Goal: Navigation & Orientation: Find specific page/section

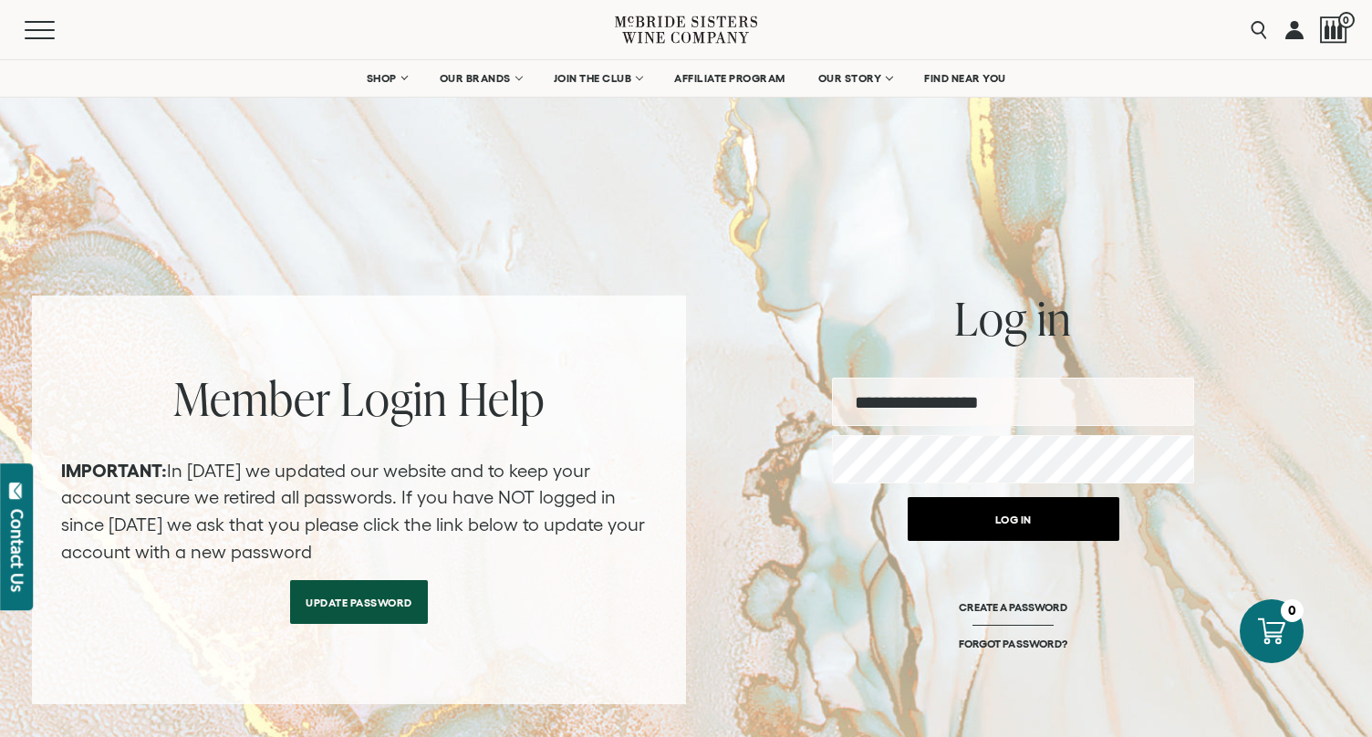
click at [1021, 528] on button "Log in" at bounding box center [1014, 519] width 212 height 44
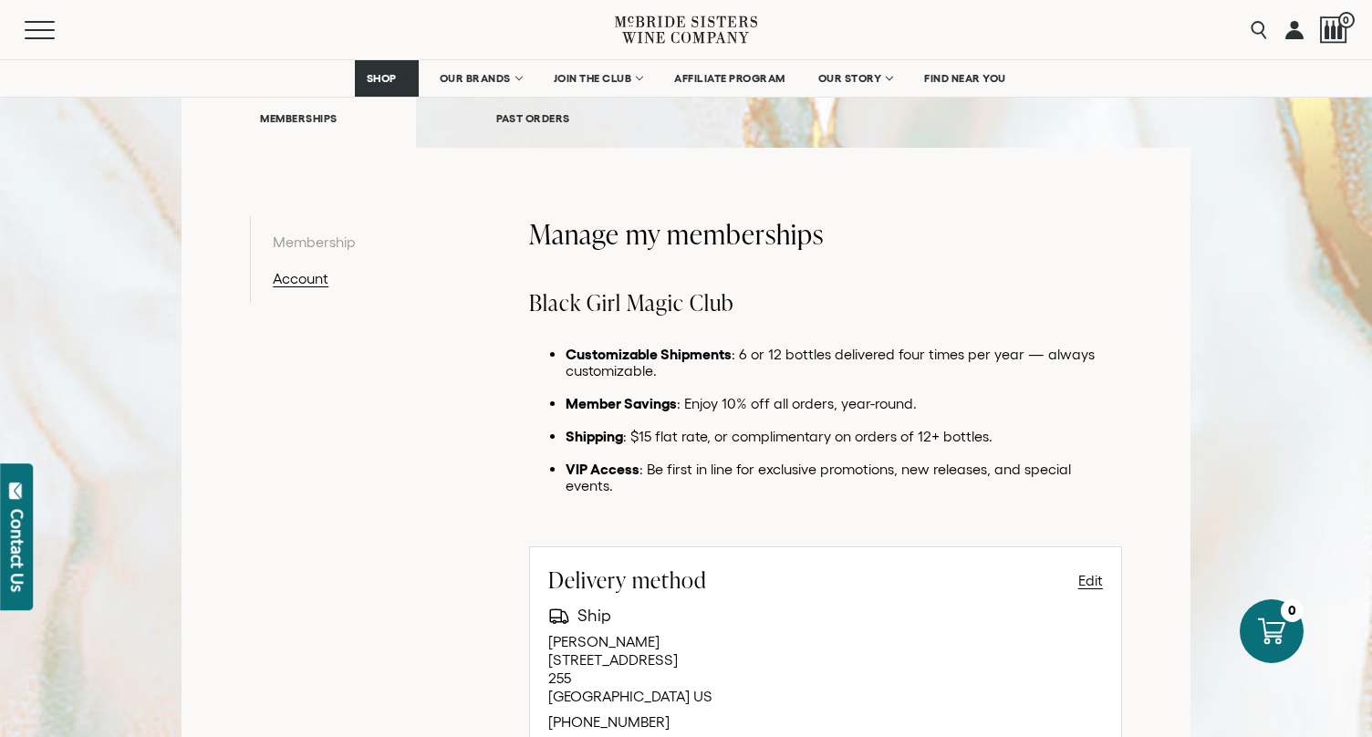
scroll to position [280, 0]
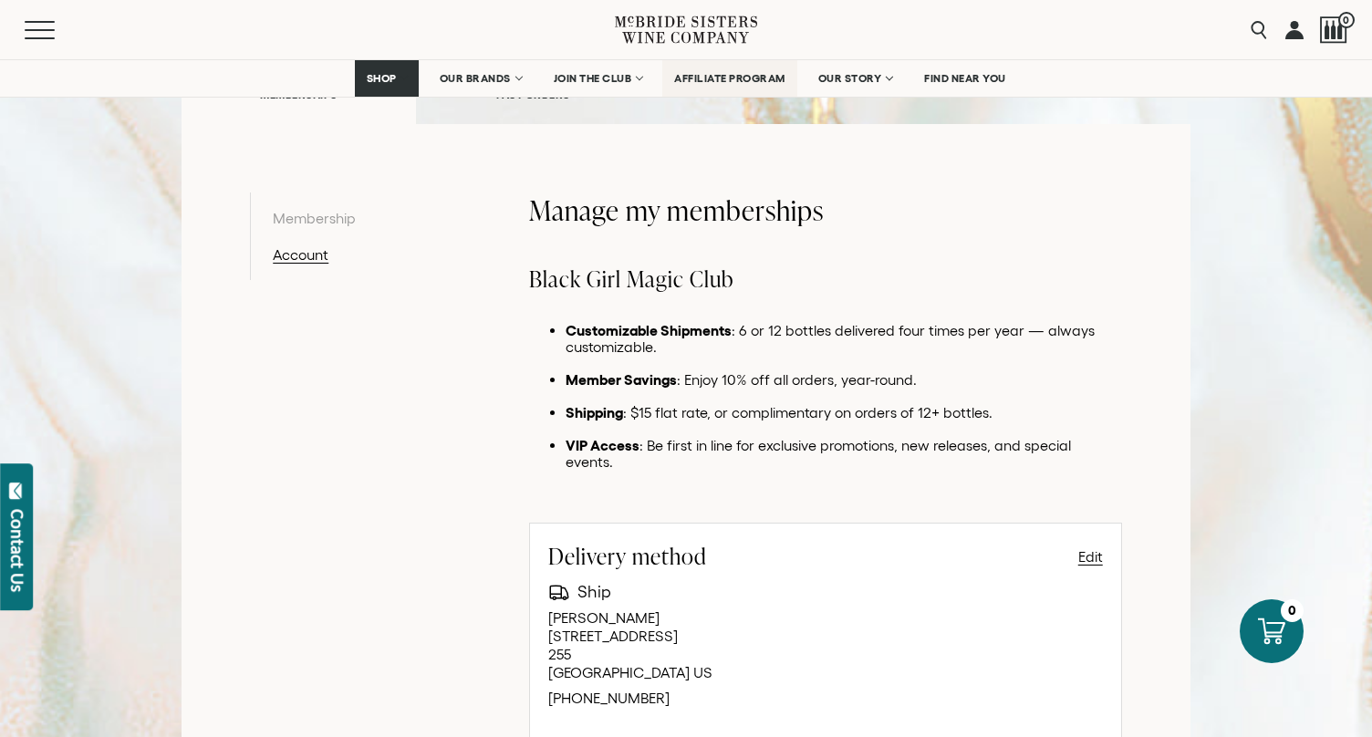
click at [711, 82] on span "AFFILIATE PROGRAM" at bounding box center [729, 78] width 111 height 13
